Goal: Information Seeking & Learning: Learn about a topic

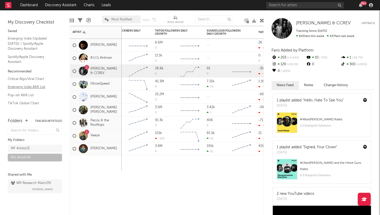
click at [21, 87] on link "Emerging Indie A&R List" at bounding box center [32, 87] width 49 height 6
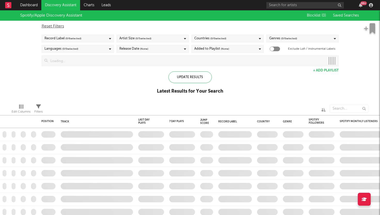
checkbox input "true"
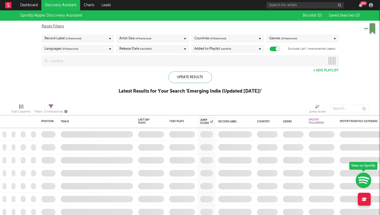
click at [67, 110] on icon "button" at bounding box center [65, 111] width 3 height 3
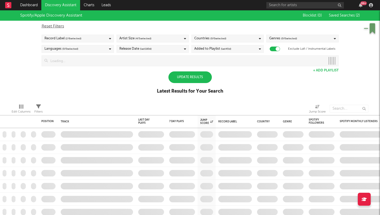
click at [194, 78] on div "Update Results" at bounding box center [190, 77] width 43 height 12
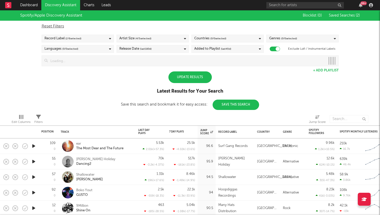
click at [194, 78] on div "Update Results" at bounding box center [190, 77] width 43 height 12
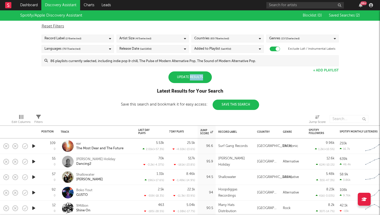
click at [194, 78] on div "Update Results" at bounding box center [190, 77] width 43 height 12
click at [24, 3] on link "Dashboard" at bounding box center [29, 5] width 25 height 10
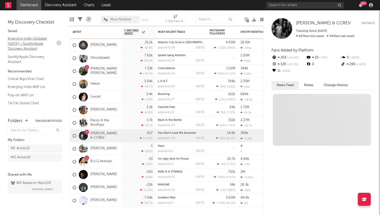
click at [37, 40] on link "Emerging Indie (Updated [DATE]) / Spotify/Apple Discovery Assistant" at bounding box center [32, 44] width 49 height 16
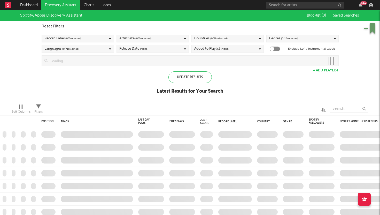
checkbox input "true"
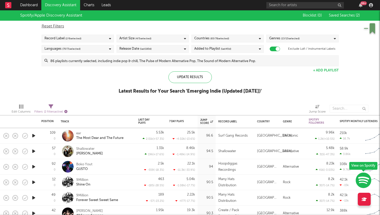
click at [66, 111] on icon "button" at bounding box center [65, 111] width 3 height 3
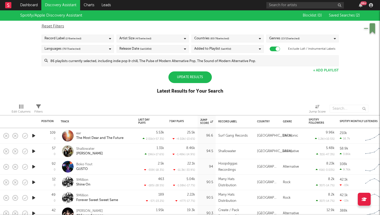
click at [189, 75] on div "Update Results" at bounding box center [190, 77] width 43 height 12
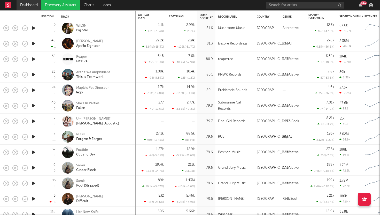
click at [28, 6] on link "Dashboard" at bounding box center [29, 5] width 25 height 10
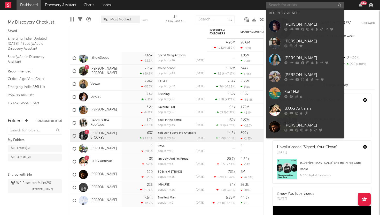
click at [293, 6] on input "text" at bounding box center [305, 5] width 78 height 6
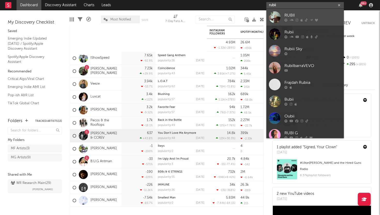
type input "rubii"
click at [297, 16] on div "RUBII" at bounding box center [313, 15] width 57 height 6
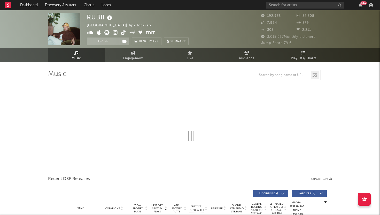
select select "6m"
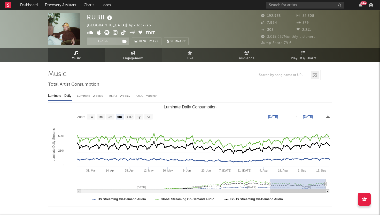
click at [135, 57] on span "Engagement" at bounding box center [133, 58] width 21 height 6
select select "1w"
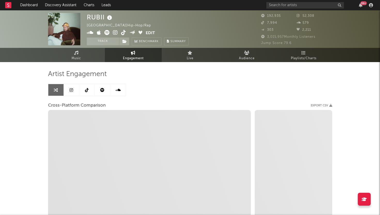
select select "1m"
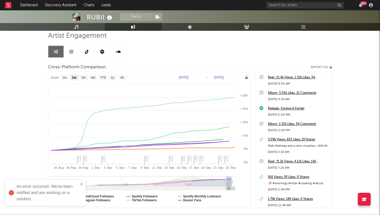
scroll to position [35, 0]
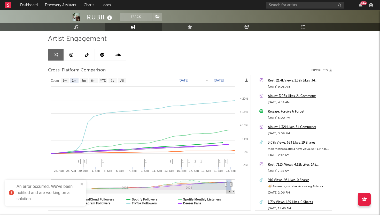
click at [70, 55] on icon at bounding box center [72, 55] width 4 height 4
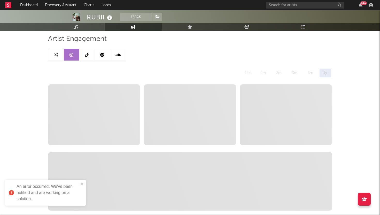
select select "6m"
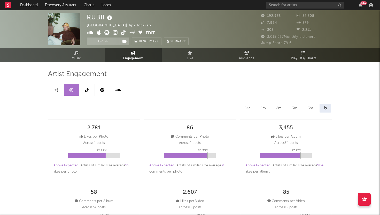
click at [87, 92] on icon at bounding box center [87, 90] width 4 height 4
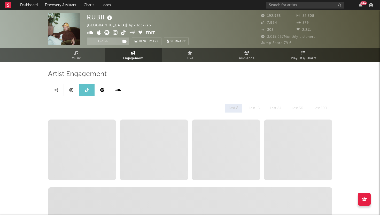
select select "6m"
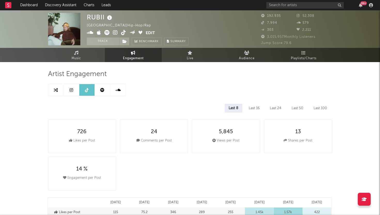
click at [102, 91] on icon at bounding box center [102, 90] width 4 height 4
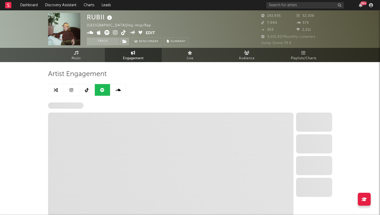
select select "6m"
select select "1w"
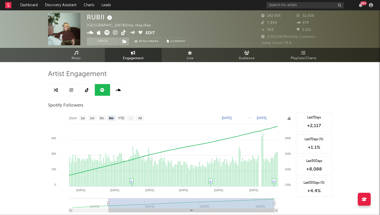
click at [118, 92] on icon at bounding box center [118, 90] width 5 height 4
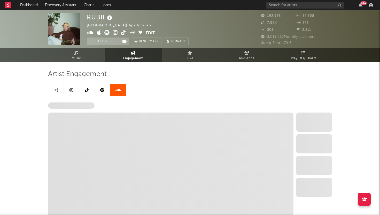
select select "6m"
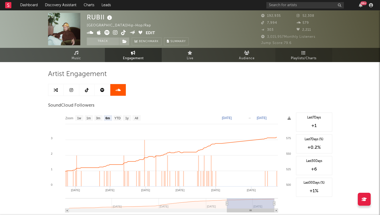
click at [303, 57] on span "Playlists/Charts" at bounding box center [304, 58] width 26 height 6
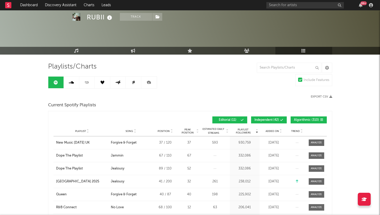
scroll to position [1, 0]
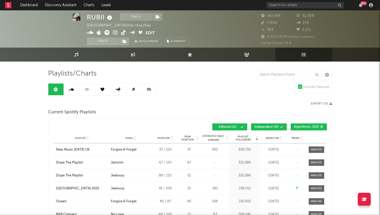
click at [72, 91] on icon at bounding box center [71, 89] width 5 height 4
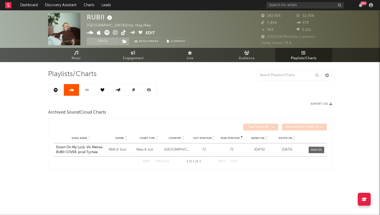
click at [86, 91] on icon at bounding box center [87, 90] width 6 height 4
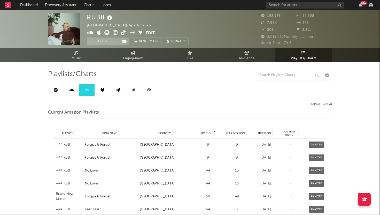
click at [101, 92] on link at bounding box center [103, 90] width 16 height 12
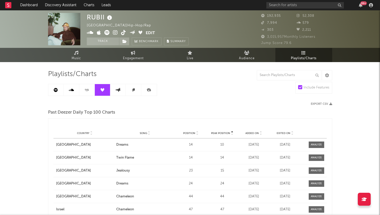
click at [115, 92] on link at bounding box center [118, 90] width 16 height 12
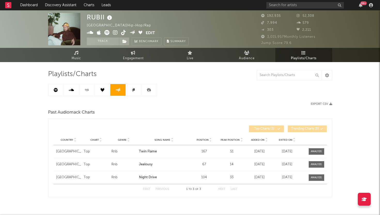
click at [135, 92] on link at bounding box center [134, 90] width 16 height 12
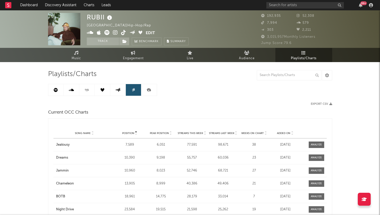
click at [147, 93] on icon at bounding box center [149, 90] width 12 height 12
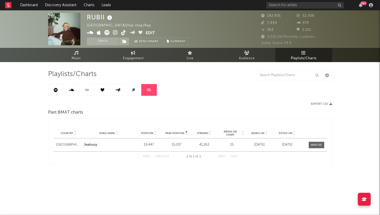
click at [72, 90] on icon at bounding box center [71, 90] width 5 height 4
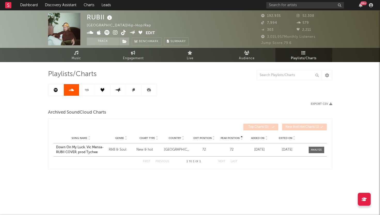
click at [87, 90] on icon at bounding box center [87, 90] width 6 height 4
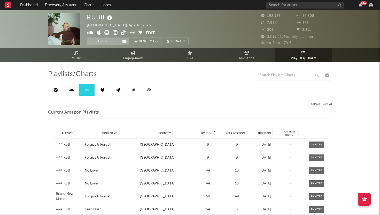
click at [104, 90] on icon at bounding box center [103, 90] width 4 height 4
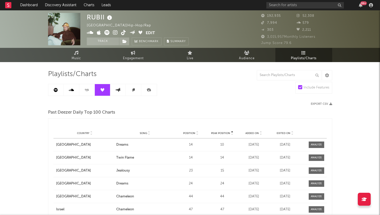
click at [120, 92] on link at bounding box center [118, 90] width 16 height 12
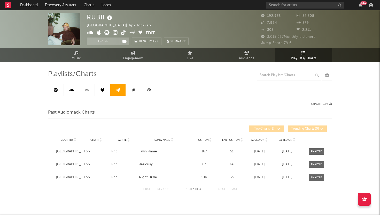
click at [136, 90] on link at bounding box center [134, 90] width 16 height 12
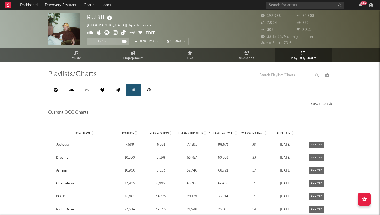
click at [147, 89] on icon at bounding box center [149, 89] width 4 height 3
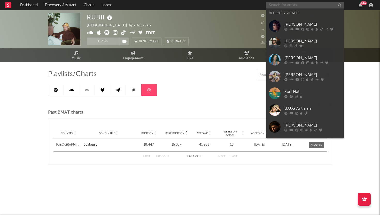
click at [288, 6] on input "text" at bounding box center [305, 5] width 78 height 6
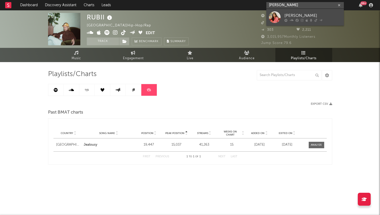
type input "[PERSON_NAME]"
click at [269, 24] on link "[PERSON_NAME]" at bounding box center [305, 17] width 78 height 17
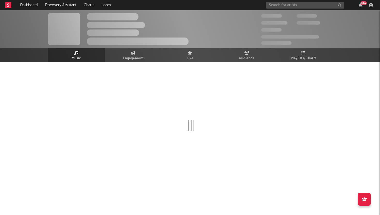
select select "1w"
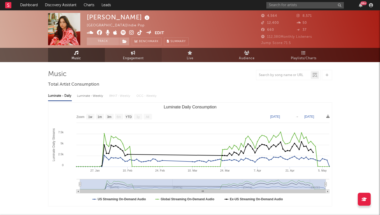
click at [136, 58] on span "Engagement" at bounding box center [133, 58] width 21 height 6
select select "1w"
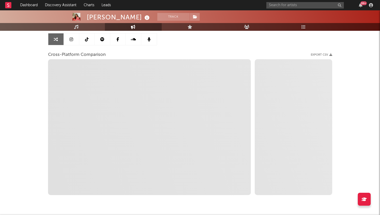
scroll to position [67, 0]
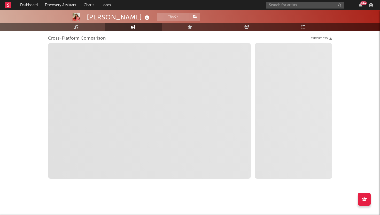
select select "1m"
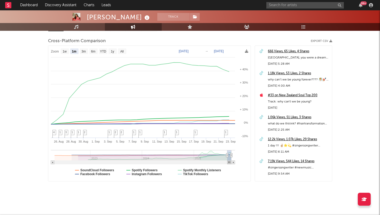
scroll to position [0, 0]
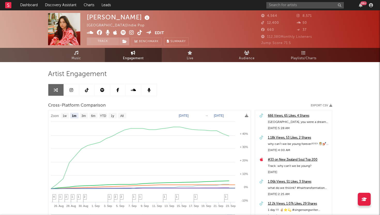
click at [72, 90] on icon at bounding box center [72, 90] width 4 height 4
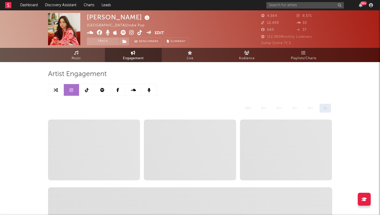
select select "6m"
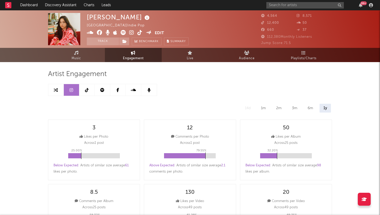
click at [85, 90] on icon at bounding box center [87, 90] width 4 height 4
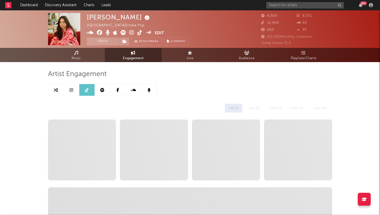
select select "6m"
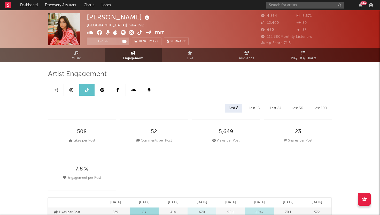
click at [101, 91] on icon at bounding box center [102, 90] width 4 height 4
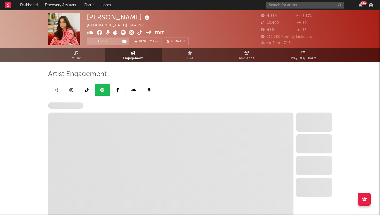
select select "6m"
select select "1w"
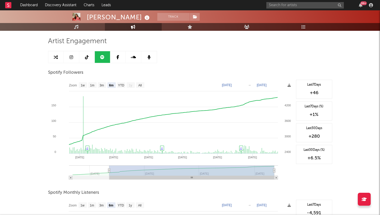
scroll to position [32, 0]
click at [131, 59] on icon at bounding box center [133, 58] width 5 height 4
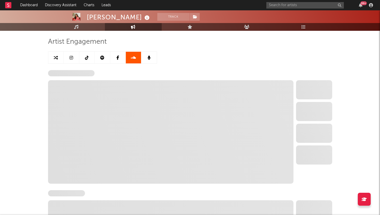
select select "6m"
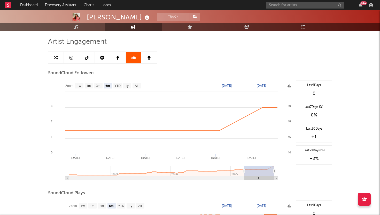
click at [55, 59] on icon at bounding box center [56, 58] width 4 height 4
select select "1m"
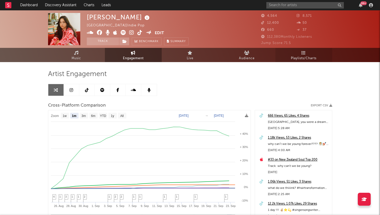
click at [303, 53] on icon at bounding box center [304, 53] width 4 height 4
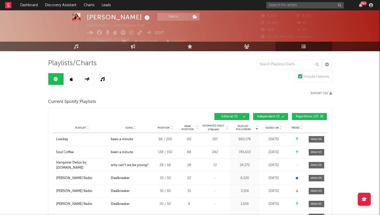
scroll to position [12, 0]
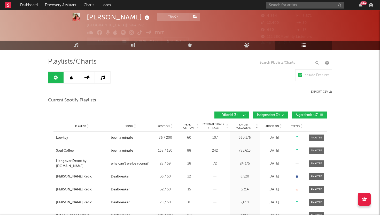
click at [72, 75] on icon at bounding box center [71, 77] width 3 height 4
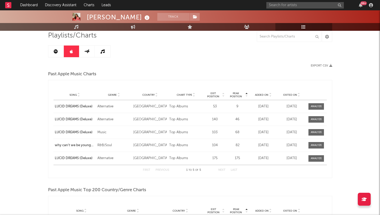
scroll to position [48, 0]
